Goal: Book appointment/travel/reservation

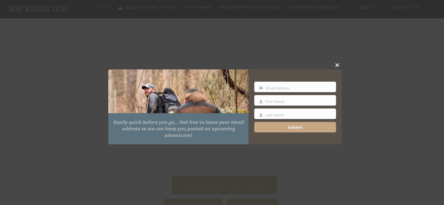
click at [338, 65] on span at bounding box center [337, 64] width 9 height 3
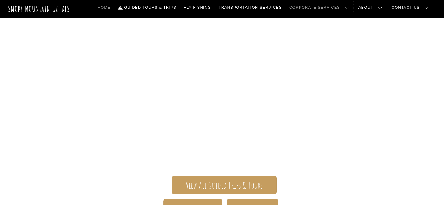
click at [347, 8] on link "Corporate Services" at bounding box center [320, 7] width 66 height 12
click at [0, 0] on link "Corporate Services Overview" at bounding box center [0, 0] width 0 height 0
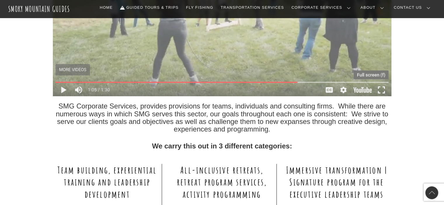
scroll to position [175, 0]
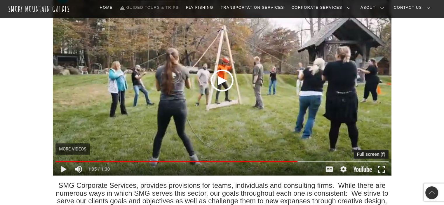
click at [181, 6] on link "Guided Tours & Trips" at bounding box center [149, 7] width 63 height 12
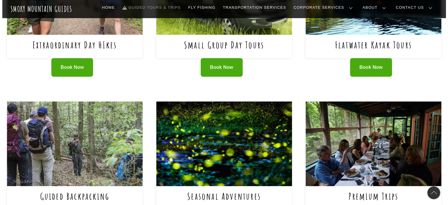
scroll to position [233, 0]
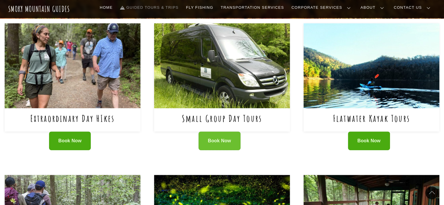
click at [214, 140] on span "Book Now" at bounding box center [219, 141] width 23 height 6
